Goal: Find specific page/section: Find specific page/section

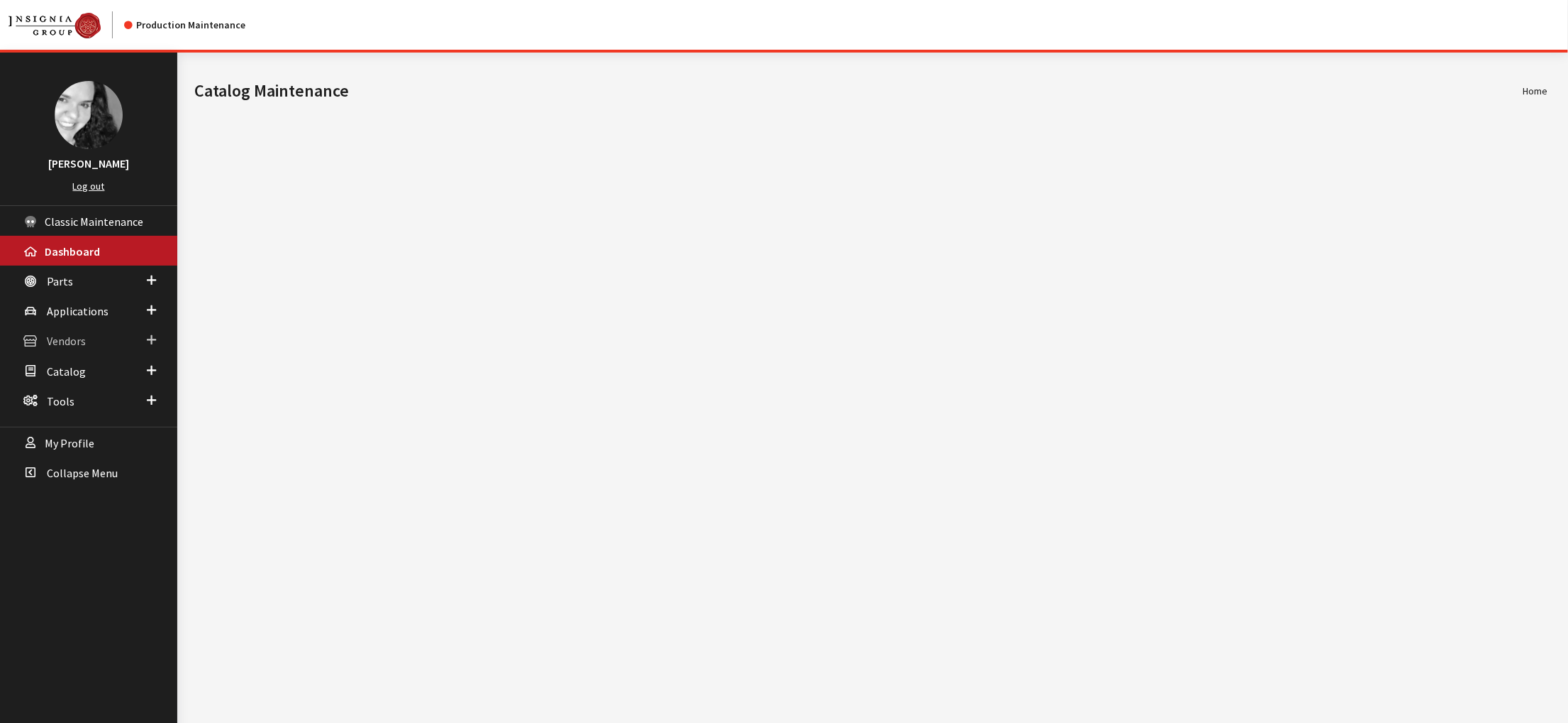
click at [70, 348] on span "Vendors" at bounding box center [66, 341] width 39 height 15
click at [74, 382] on link "Dealer Search" at bounding box center [89, 368] width 177 height 26
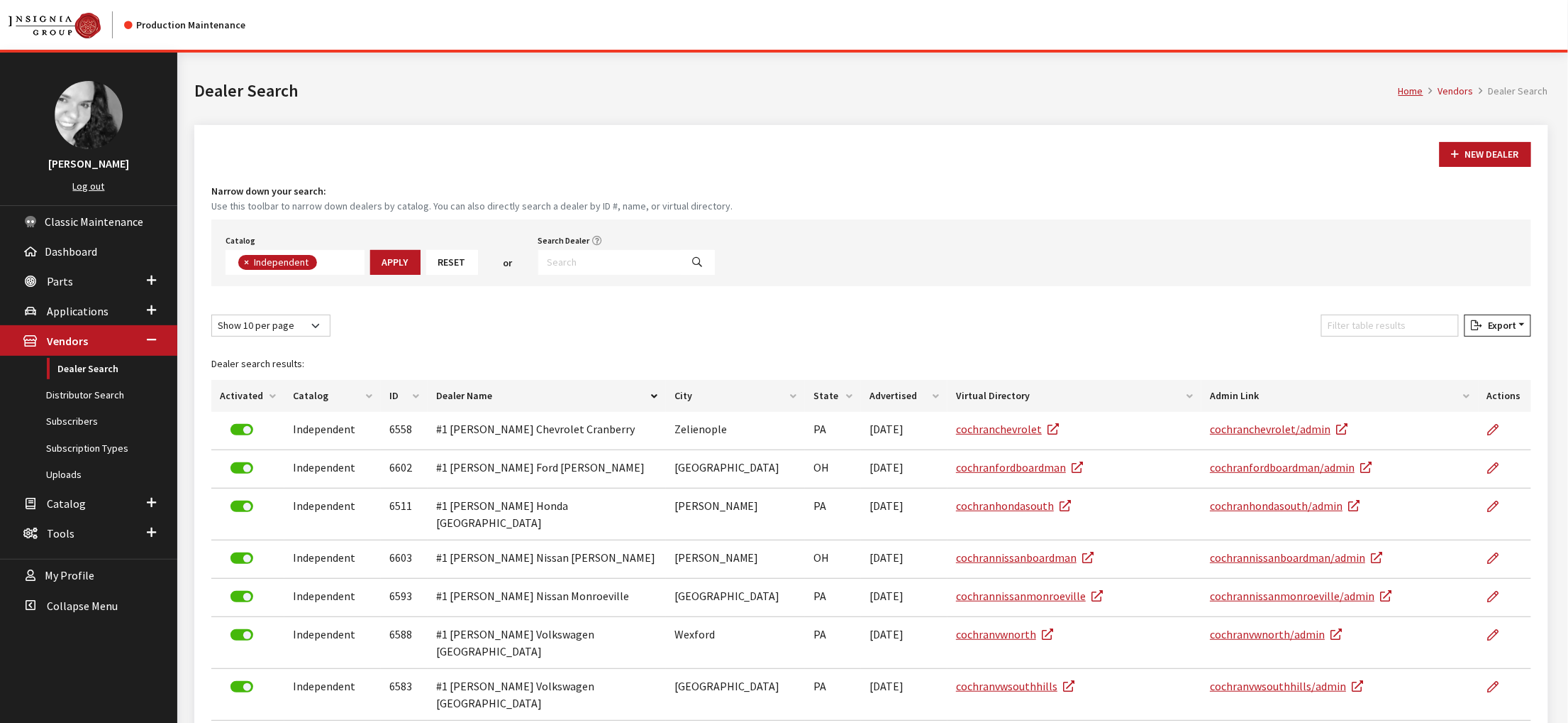
scroll to position [124, 0]
type input "louis"
select select
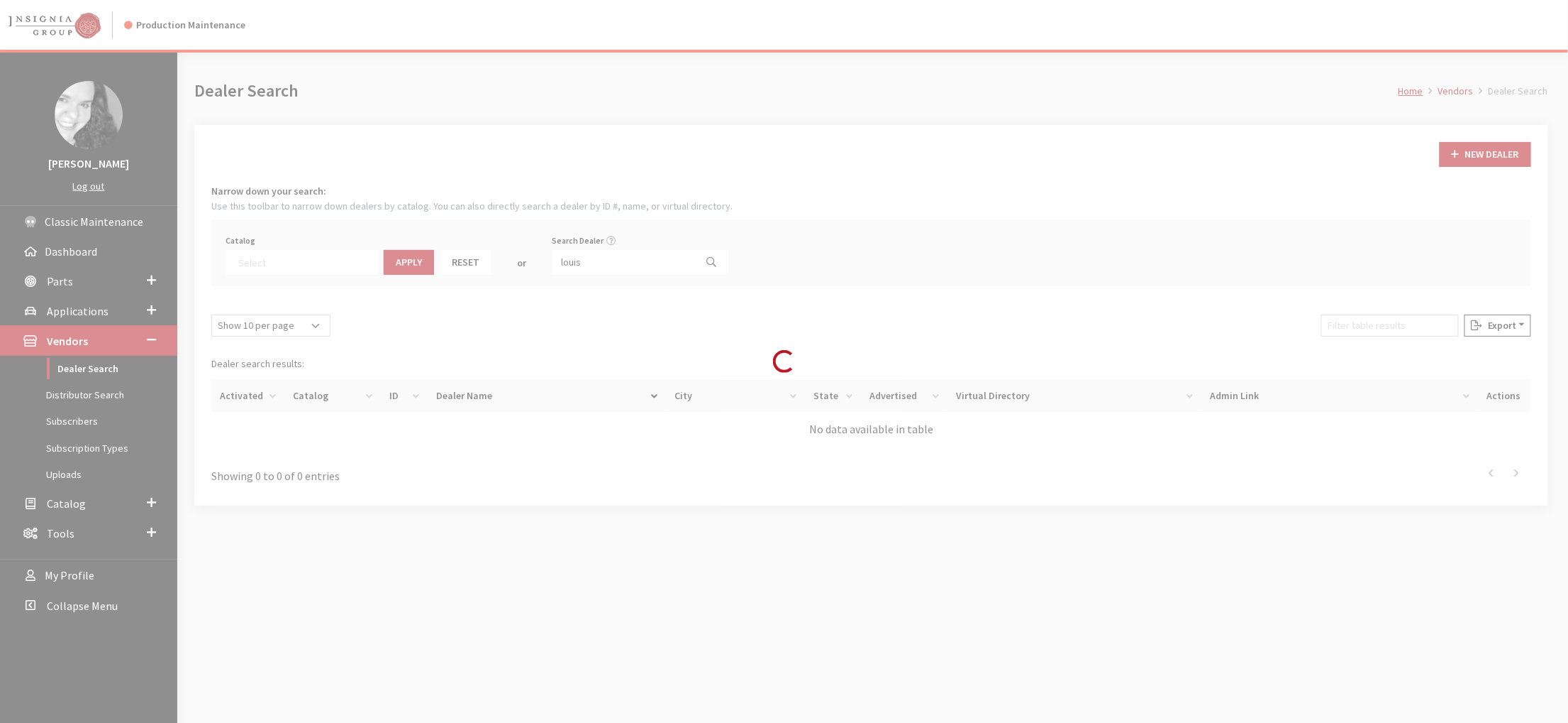
scroll to position [180, 0]
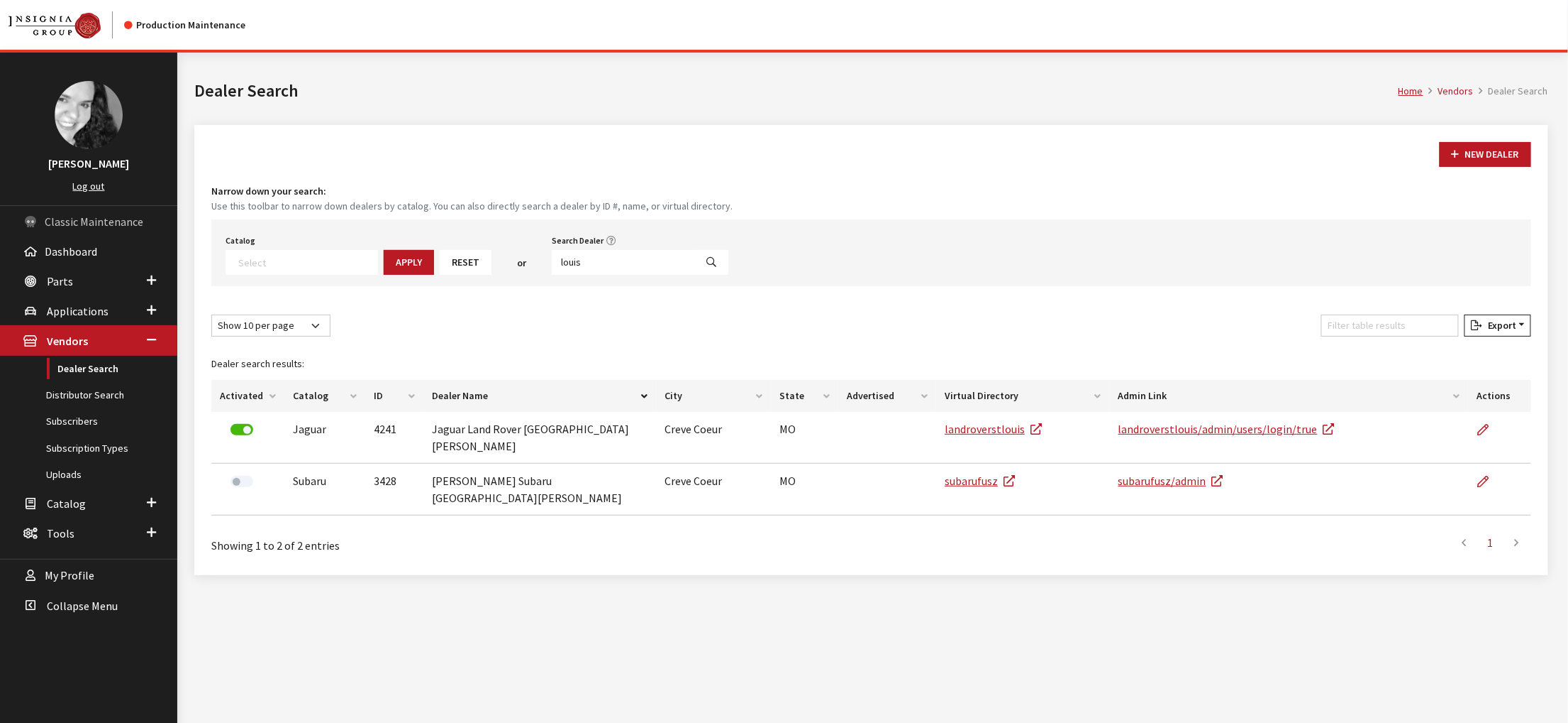
click at [64, 236] on link "Classic Maintenance" at bounding box center [89, 221] width 177 height 30
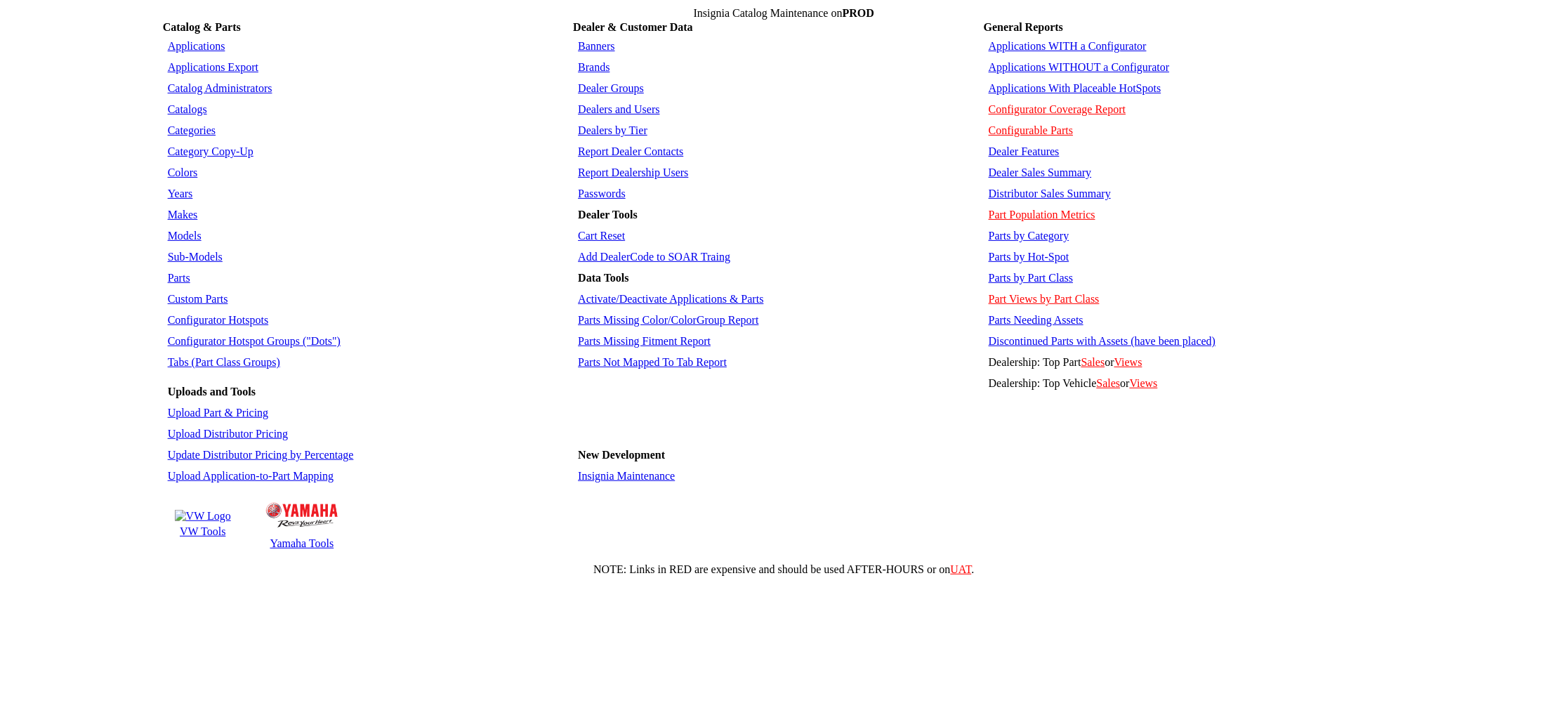
click at [625, 481] on link "Insignia Maintenance" at bounding box center [627, 476] width 97 height 12
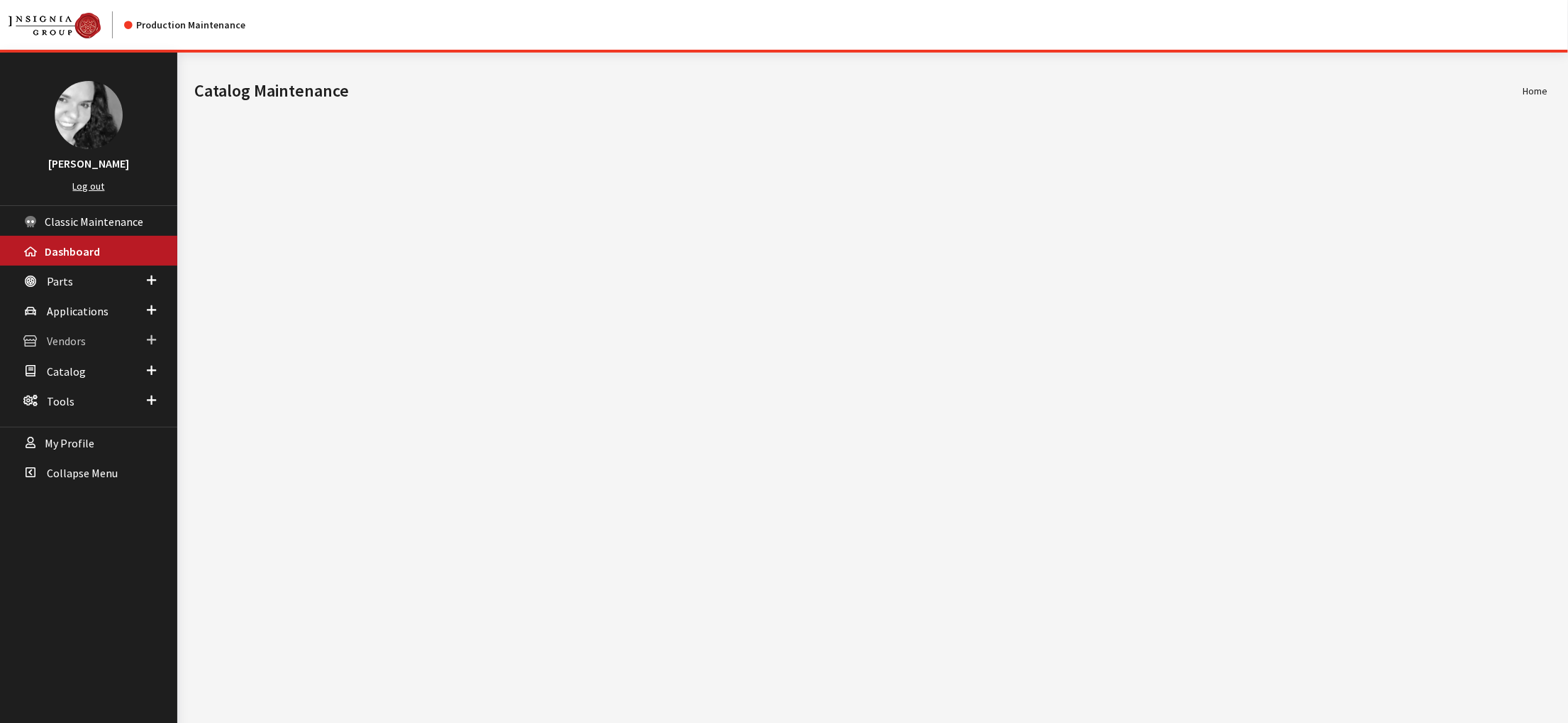
click at [74, 348] on span "Vendors" at bounding box center [66, 341] width 39 height 15
click at [98, 382] on link "Dealer Search" at bounding box center [89, 368] width 177 height 26
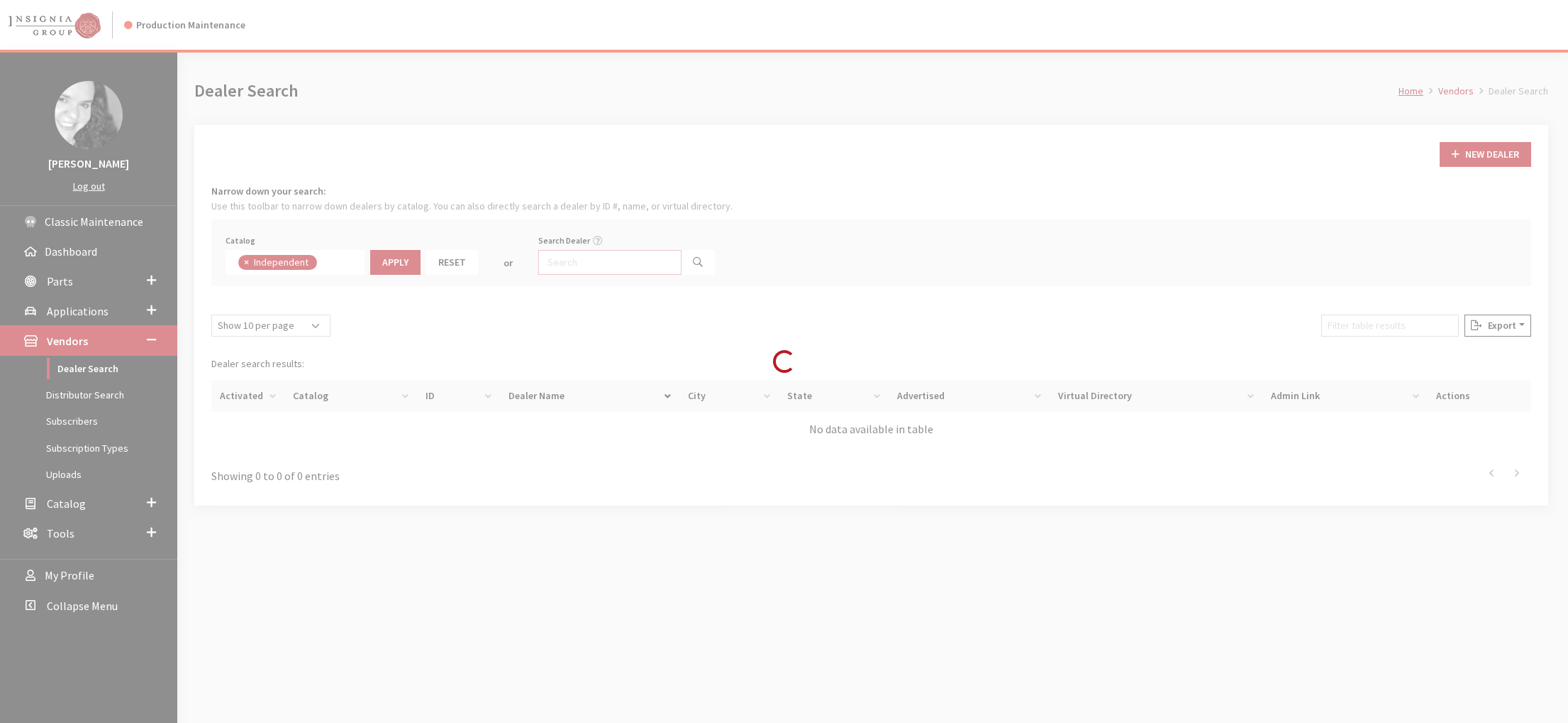
click at [666, 275] on input "Search Dealer" at bounding box center [609, 261] width 143 height 24
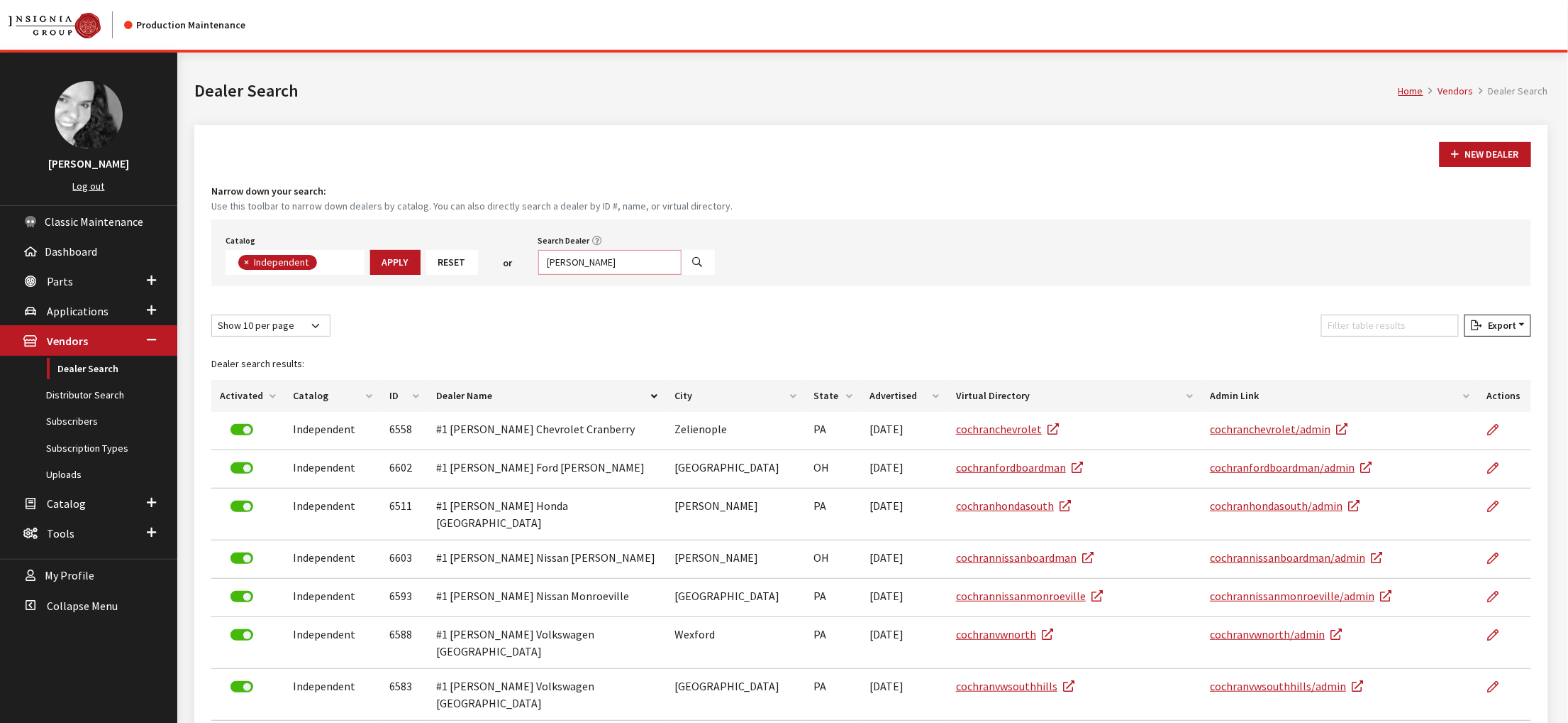
type input "kruse"
select select
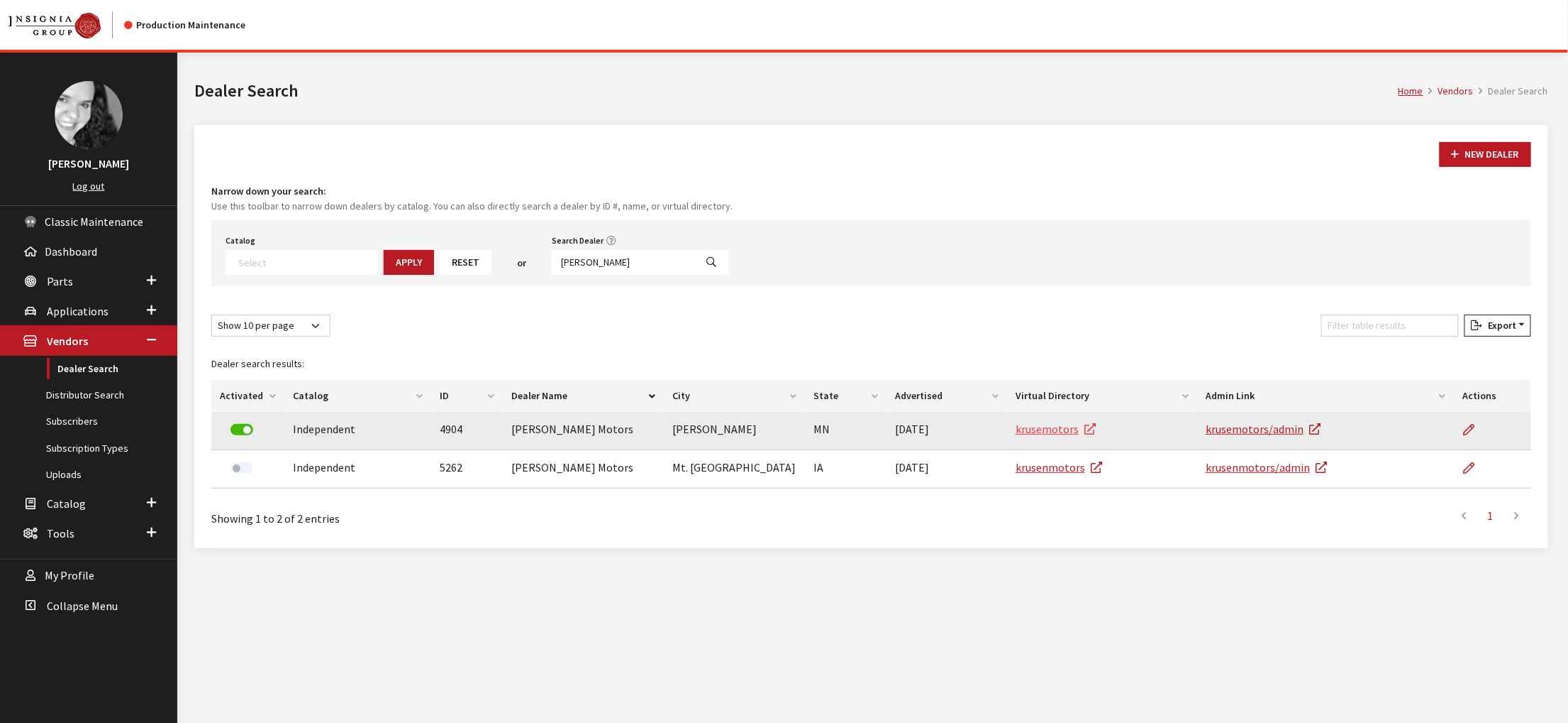
click at [1061, 436] on link "krusemotors" at bounding box center [1056, 428] width 80 height 15
